Goal: Information Seeking & Learning: Learn about a topic

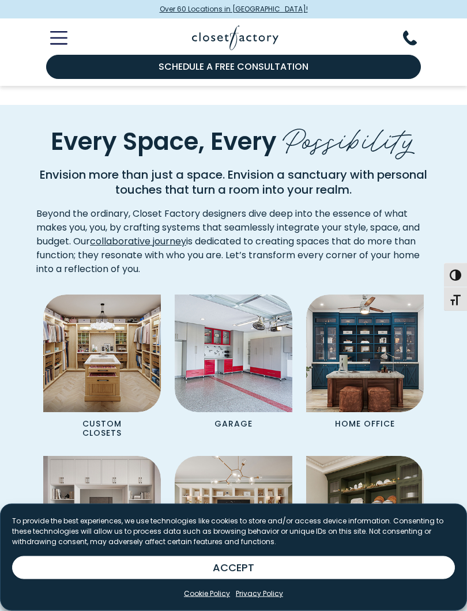
scroll to position [839, 0]
click at [269, 546] on button "ACCEPT" at bounding box center [233, 568] width 443 height 23
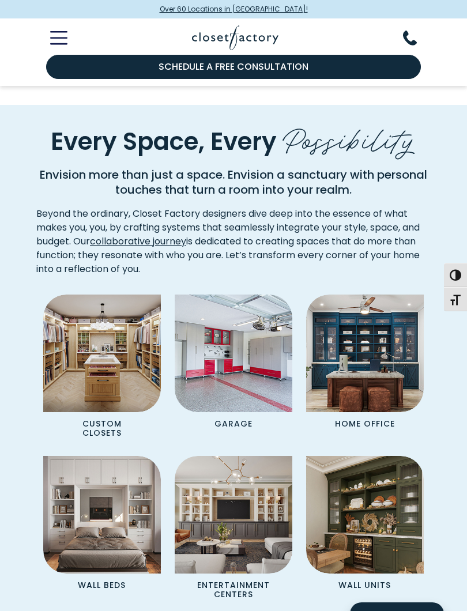
click at [103, 361] on img "Spaces Grid" at bounding box center [102, 354] width 118 height 118
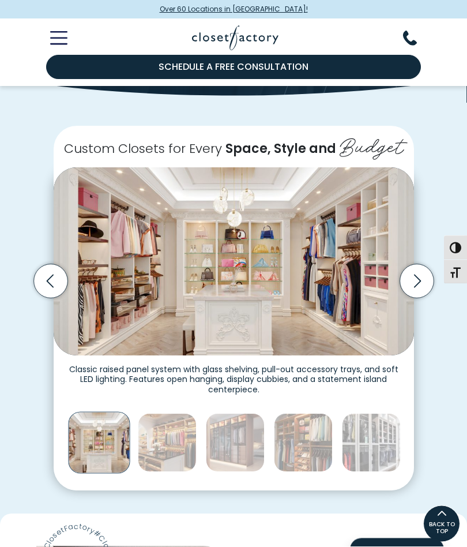
scroll to position [164, 0]
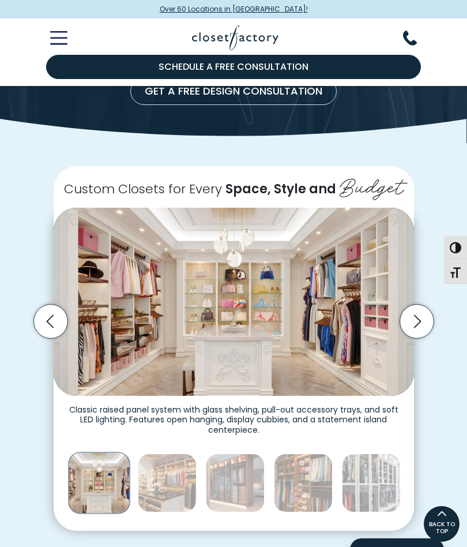
click at [166, 487] on img "Thumbnail Gallery" at bounding box center [167, 482] width 59 height 59
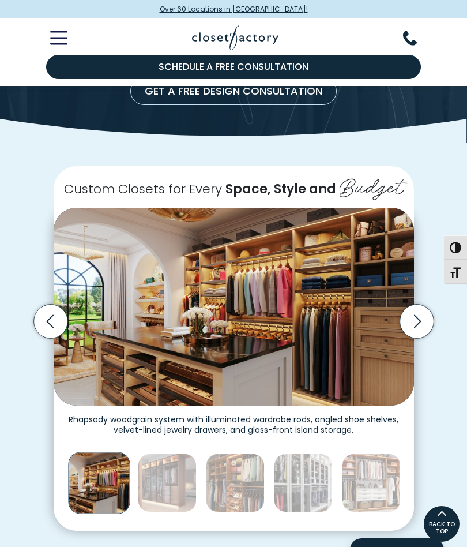
click at [239, 477] on img "Thumbnail Gallery" at bounding box center [235, 482] width 59 height 59
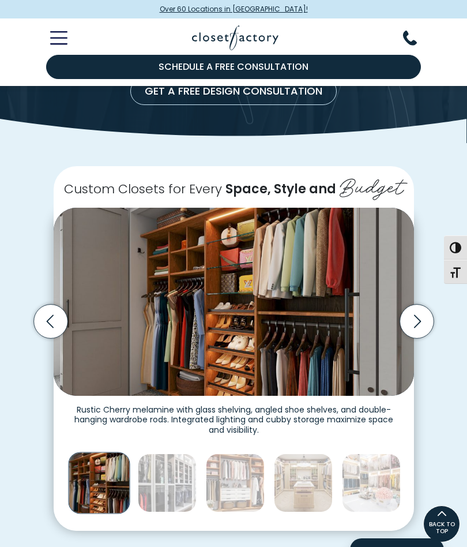
click at [309, 479] on img "Thumbnail Gallery" at bounding box center [303, 482] width 59 height 59
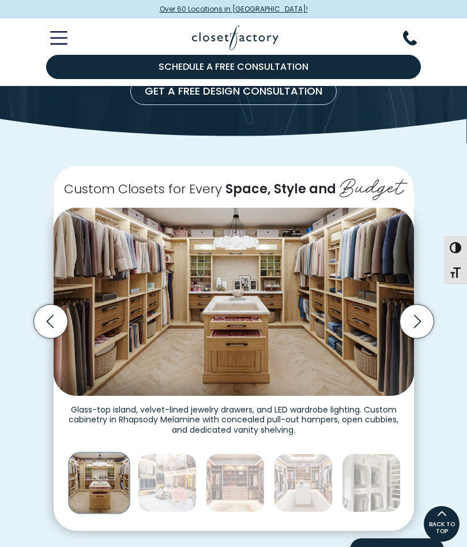
click at [382, 486] on img "Thumbnail Gallery" at bounding box center [371, 482] width 59 height 59
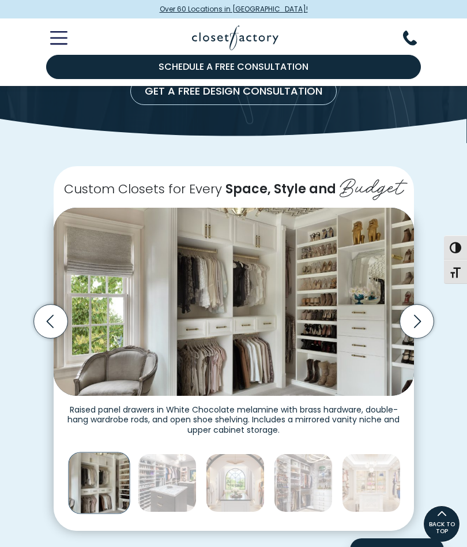
scroll to position [164, 0]
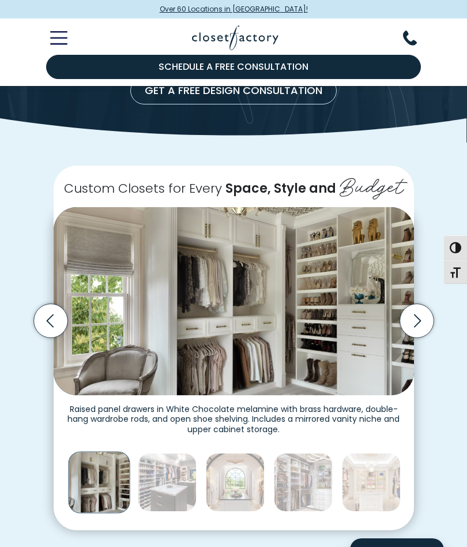
click at [61, 325] on icon "Previous slide" at bounding box center [50, 321] width 34 height 34
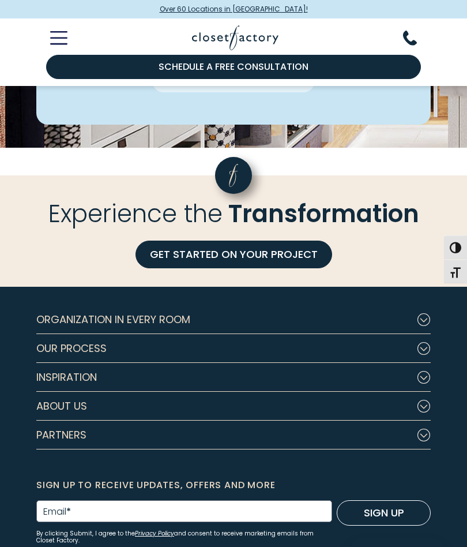
scroll to position [3251, 0]
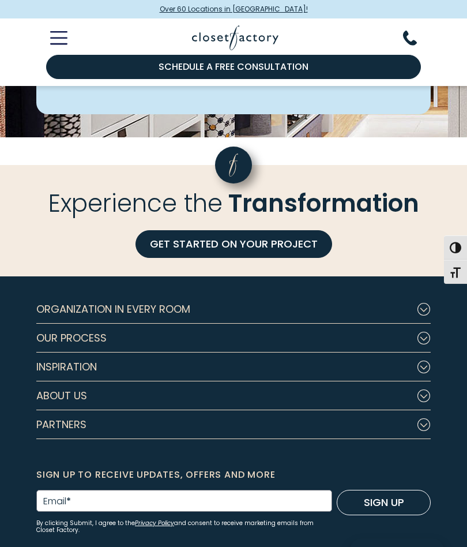
click at [59, 374] on span "Inspiration" at bounding box center [66, 366] width 61 height 29
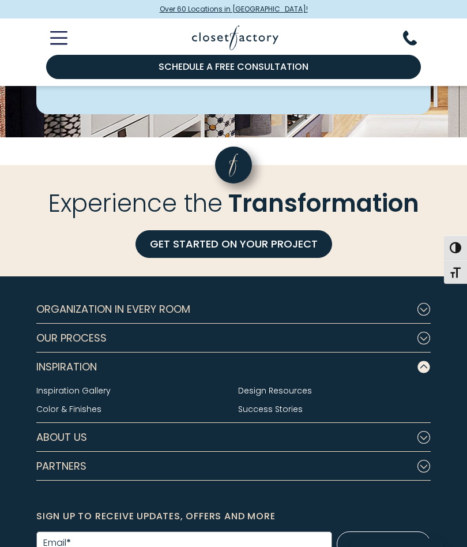
click at [57, 393] on link "Inspiration Gallery" at bounding box center [73, 391] width 74 height 12
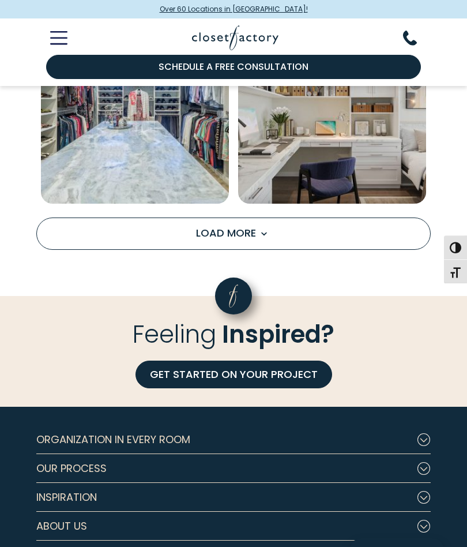
scroll to position [1893, 0]
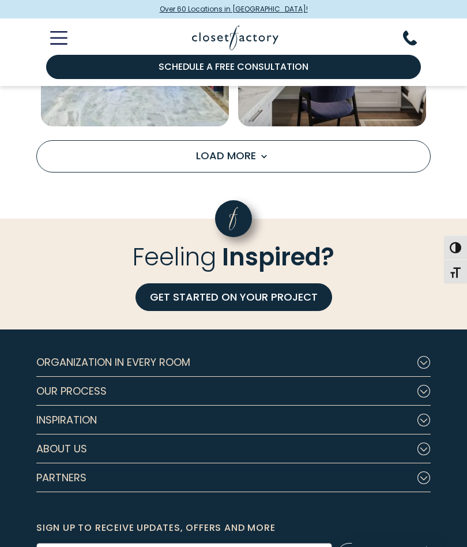
click at [59, 446] on span "About Us" at bounding box center [61, 449] width 51 height 29
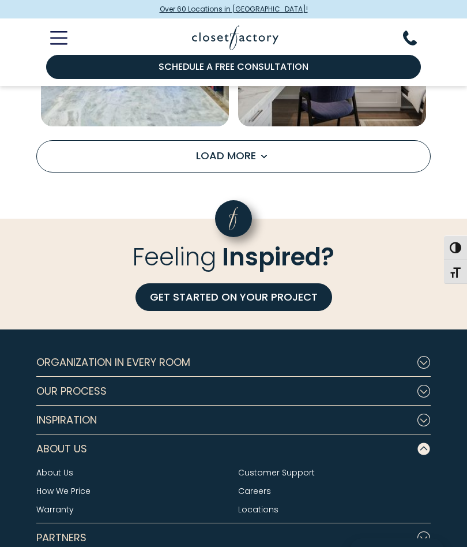
click at [73, 390] on span "Our Process" at bounding box center [71, 391] width 70 height 29
